Goal: Find contact information: Find contact information

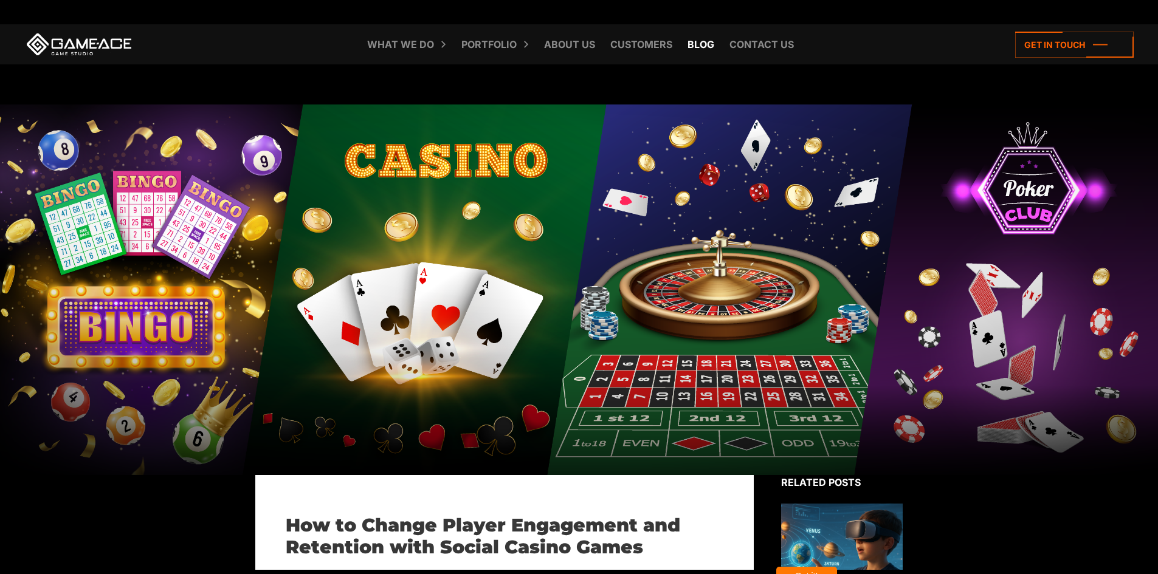
click at [703, 44] on link "Blog" at bounding box center [700, 44] width 39 height 40
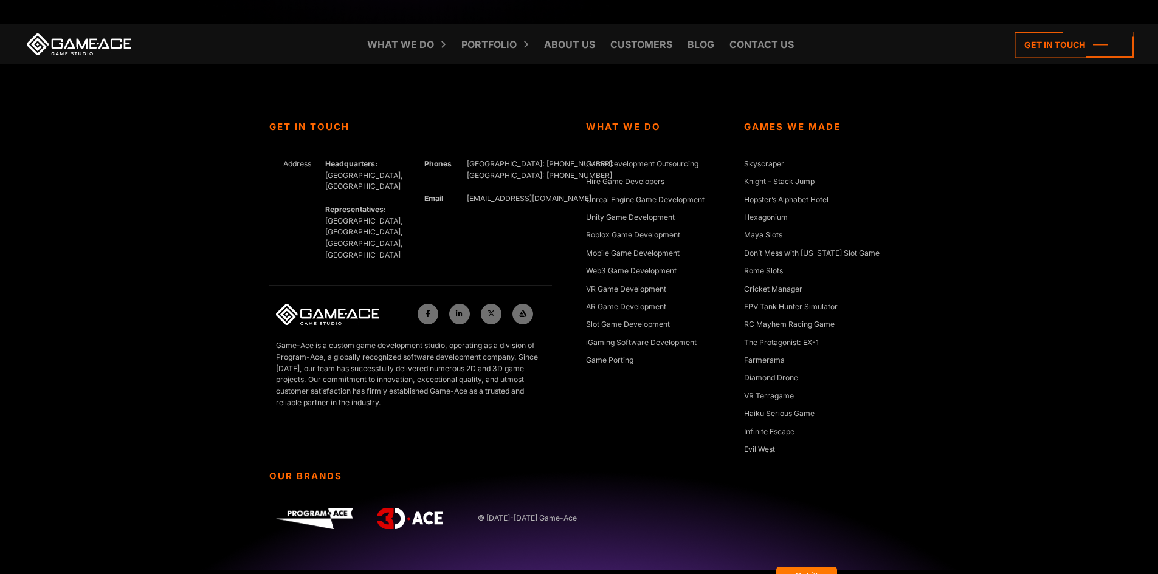
scroll to position [4857, 0]
drag, startPoint x: 560, startPoint y: 195, endPoint x: 467, endPoint y: 202, distance: 93.3
click at [467, 202] on div "Get In Touch Address Headquarters: [GEOGRAPHIC_DATA], Cyprus Representatives: […" at bounding box center [421, 296] width 317 height 350
copy link "[EMAIL_ADDRESS][DOMAIN_NAME]"
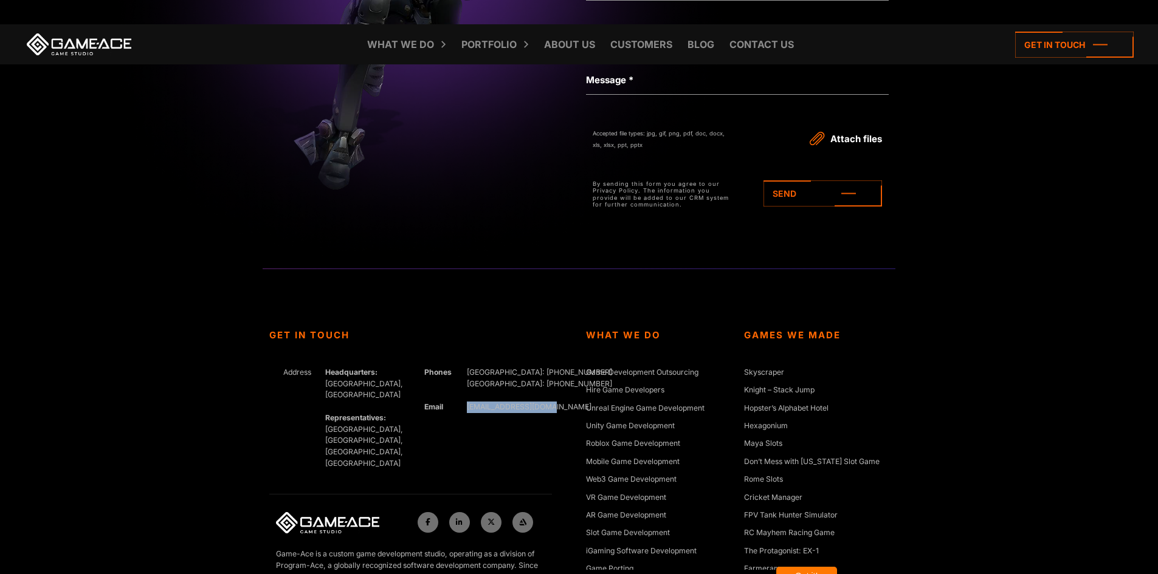
scroll to position [4614, 0]
